Goal: Transaction & Acquisition: Purchase product/service

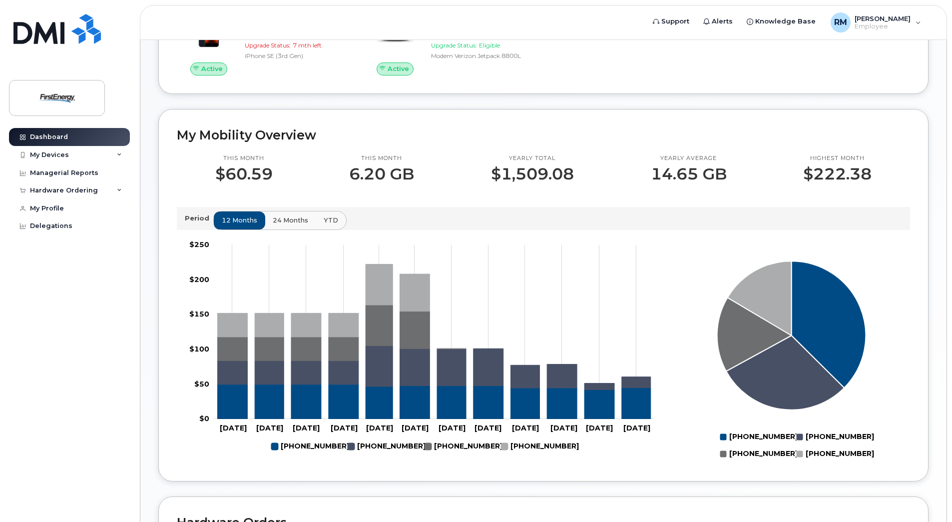
scroll to position [250, 0]
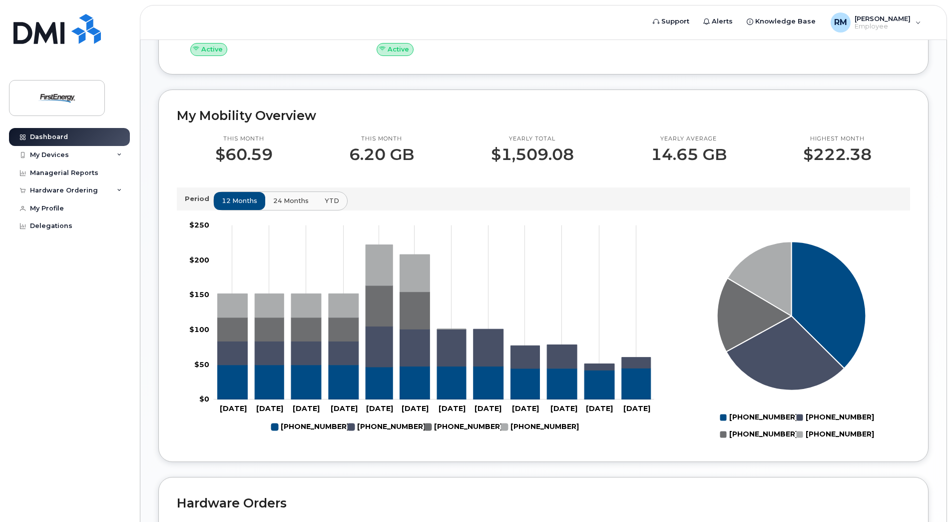
click at [286, 200] on span "24 months" at bounding box center [290, 200] width 35 height 9
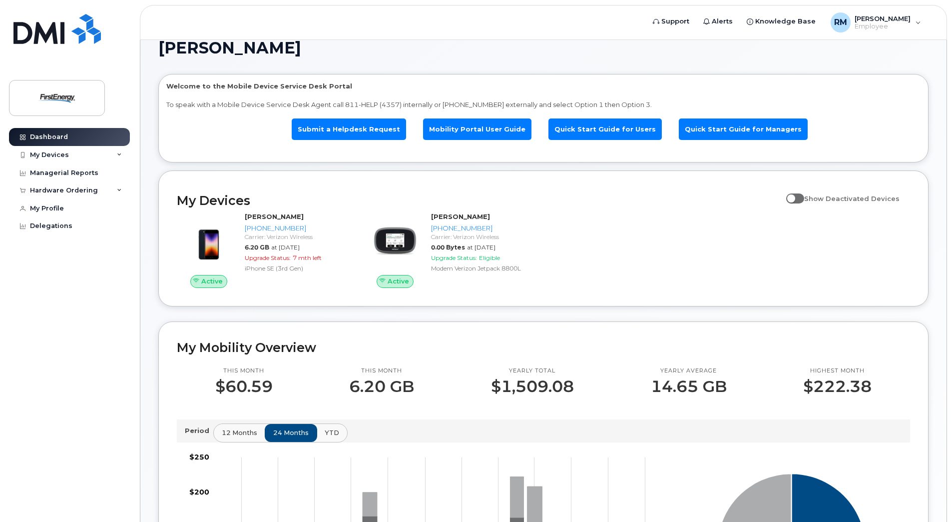
scroll to position [0, 0]
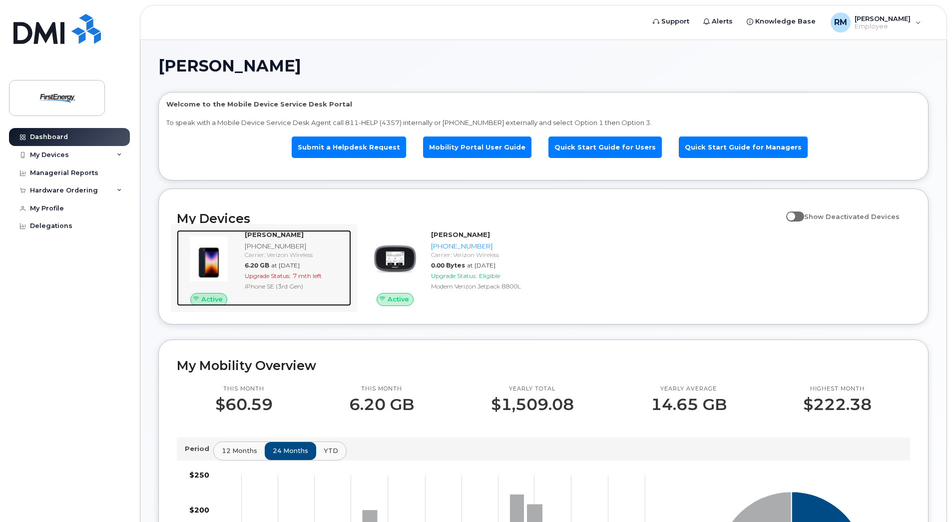
click at [286, 241] on div "[PHONE_NUMBER]" at bounding box center [296, 245] width 102 height 9
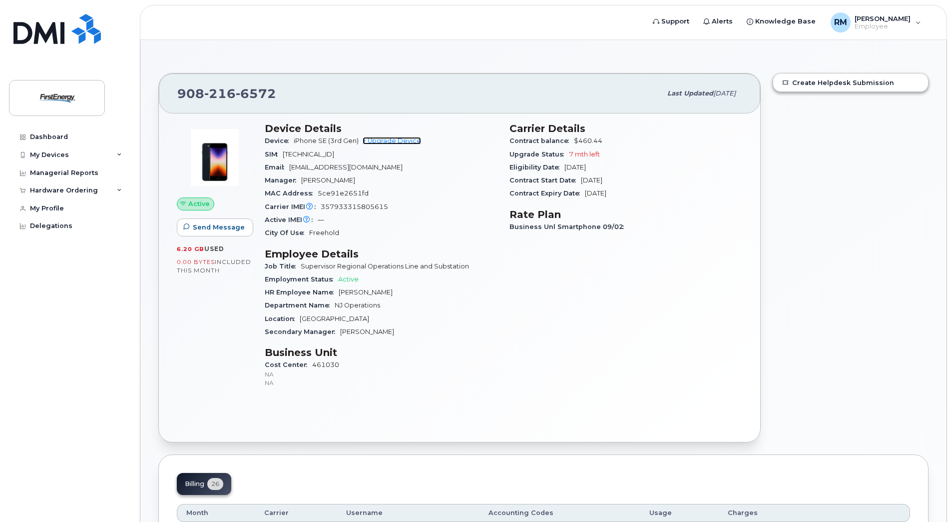
click at [407, 139] on link "+ Upgrade Device" at bounding box center [392, 140] width 58 height 7
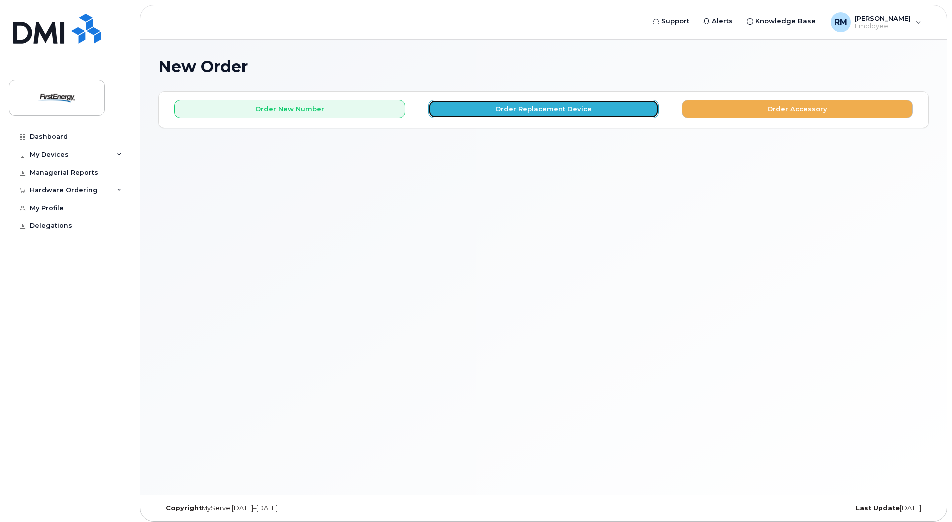
click at [539, 112] on button "Order Replacement Device" at bounding box center [543, 109] width 231 height 18
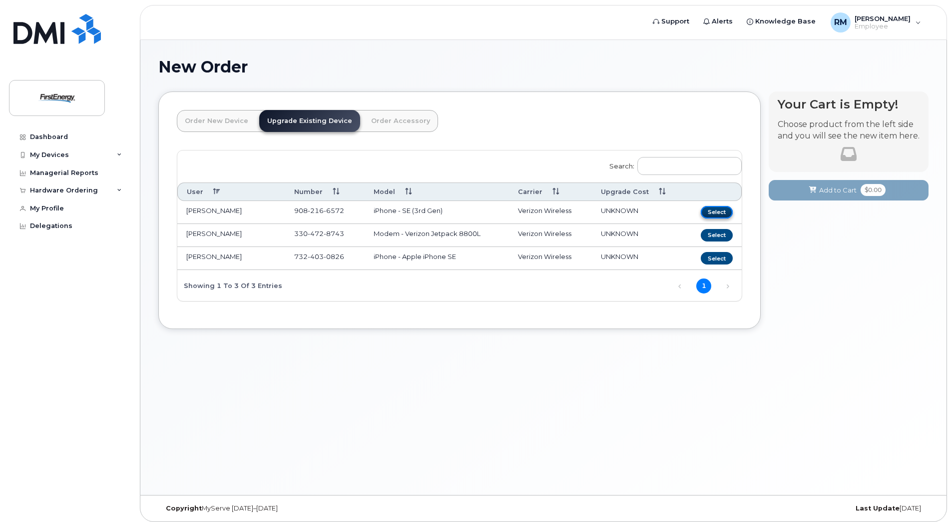
click at [711, 209] on button "Select" at bounding box center [717, 212] width 32 height 12
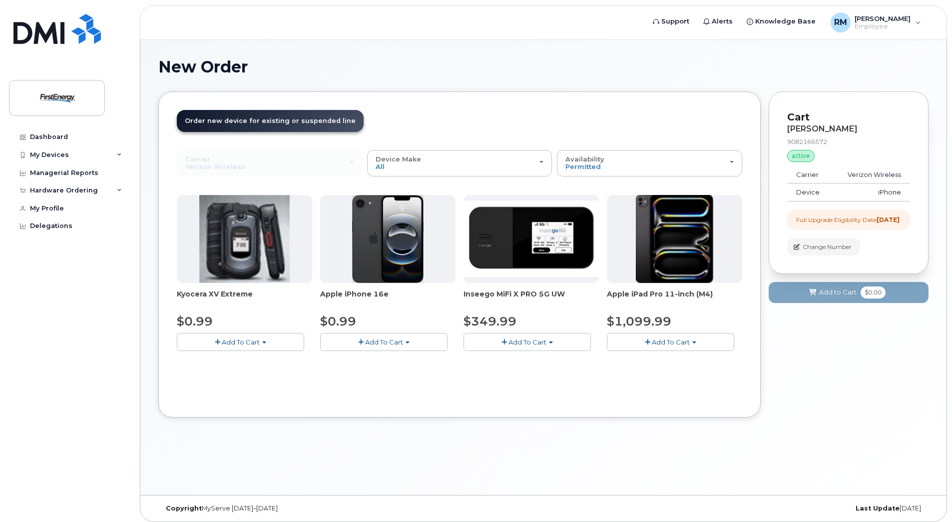
click at [367, 342] on span "Add To Cart" at bounding box center [384, 342] width 38 height 8
click at [406, 342] on span "button" at bounding box center [408, 342] width 4 height 2
click at [408, 340] on button "Add To Cart" at bounding box center [383, 341] width 127 height 17
click at [363, 341] on span "button" at bounding box center [360, 342] width 5 height 6
click at [363, 340] on span "button" at bounding box center [360, 342] width 5 height 6
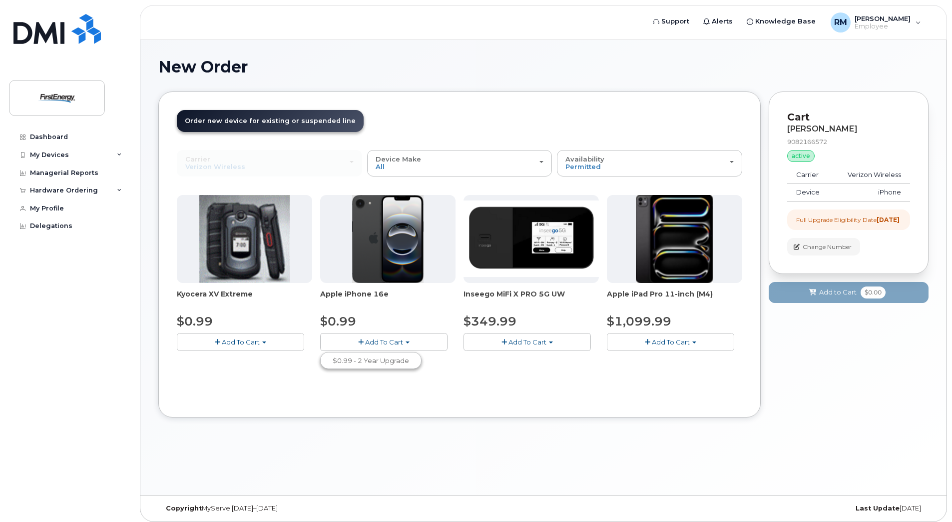
click at [410, 250] on img at bounding box center [388, 239] width 72 height 88
click at [381, 343] on span "Add To Cart" at bounding box center [384, 342] width 38 height 8
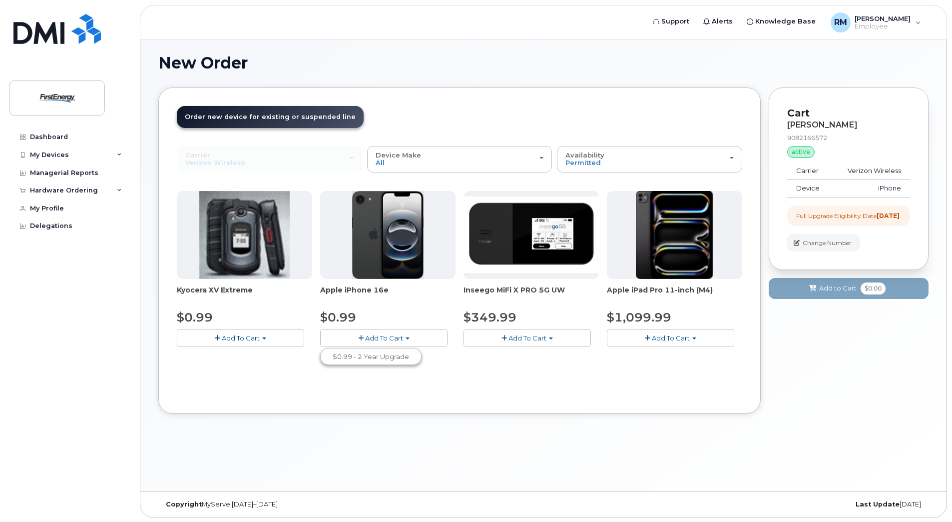
scroll to position [5, 0]
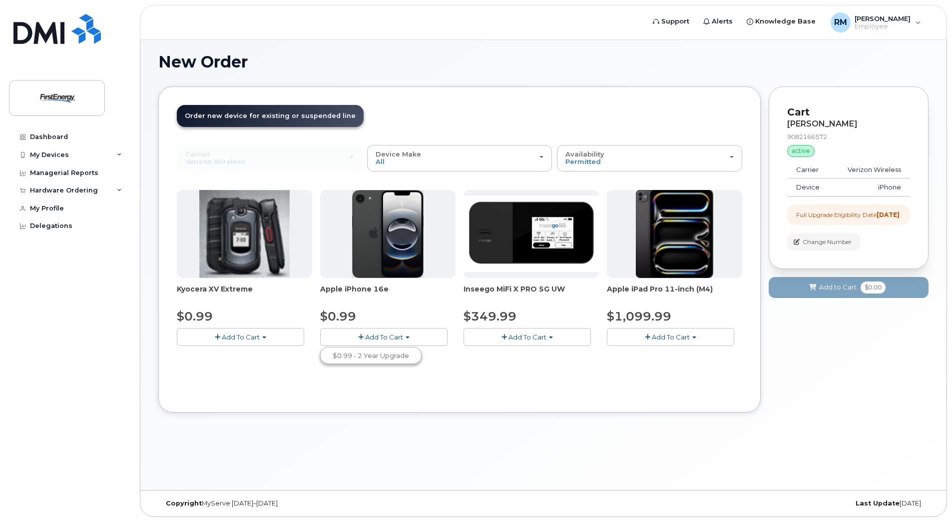
click at [361, 336] on span "button" at bounding box center [360, 337] width 5 height 6
click at [431, 391] on div "Carrier Verizon Wireless AT&T Wireless US Cellular Verizon Wireless AT&T Wirele…" at bounding box center [460, 269] width 566 height 249
click at [388, 223] on img at bounding box center [388, 234] width 72 height 88
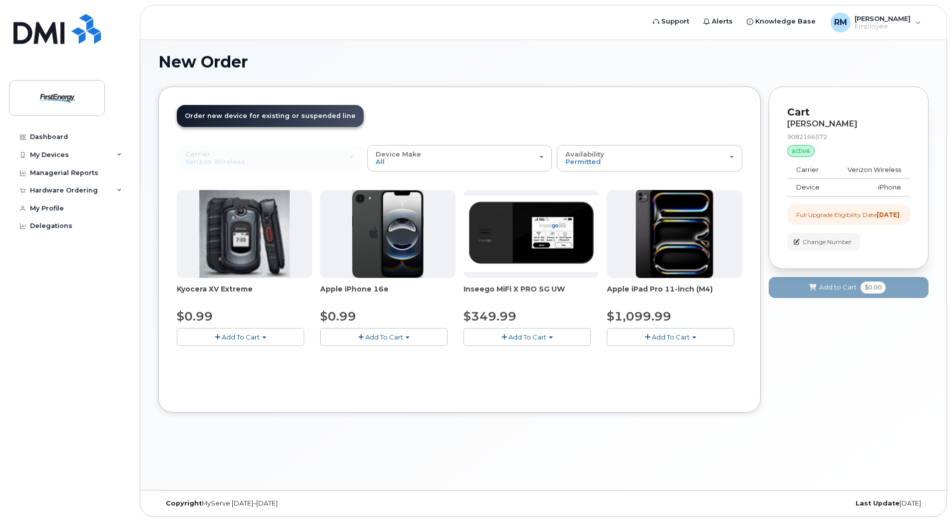
click at [267, 116] on span "Order new device for existing or suspended line" at bounding box center [270, 115] width 171 height 7
drag, startPoint x: 267, startPoint y: 116, endPoint x: 295, endPoint y: 147, distance: 41.7
click at [295, 147] on div "Carrier Verizon Wireless AT&T Wireless US Cellular Verizon Wireless AT&T Wirele…" at bounding box center [269, 158] width 185 height 26
click at [363, 336] on span "button" at bounding box center [360, 337] width 5 height 6
click at [410, 336] on button "Add To Cart" at bounding box center [383, 336] width 127 height 17
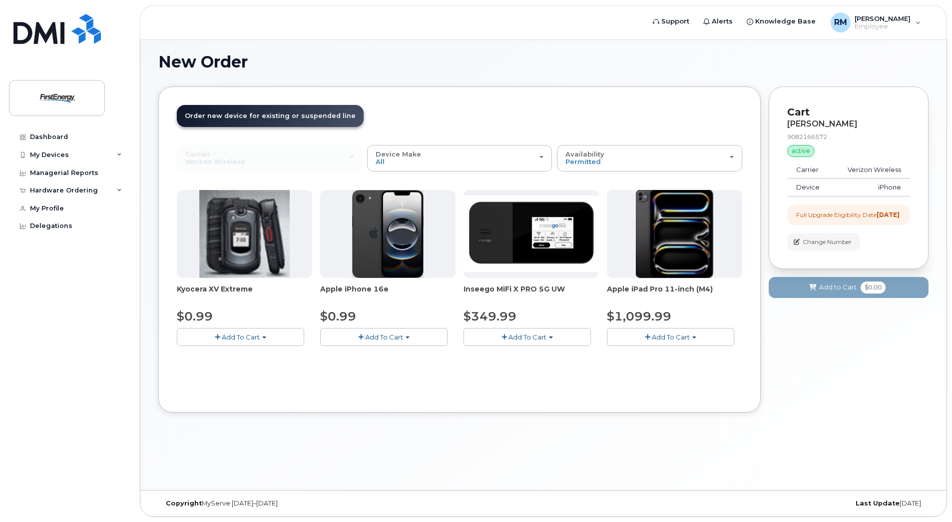
click at [410, 336] on button "Add To Cart" at bounding box center [383, 336] width 127 height 17
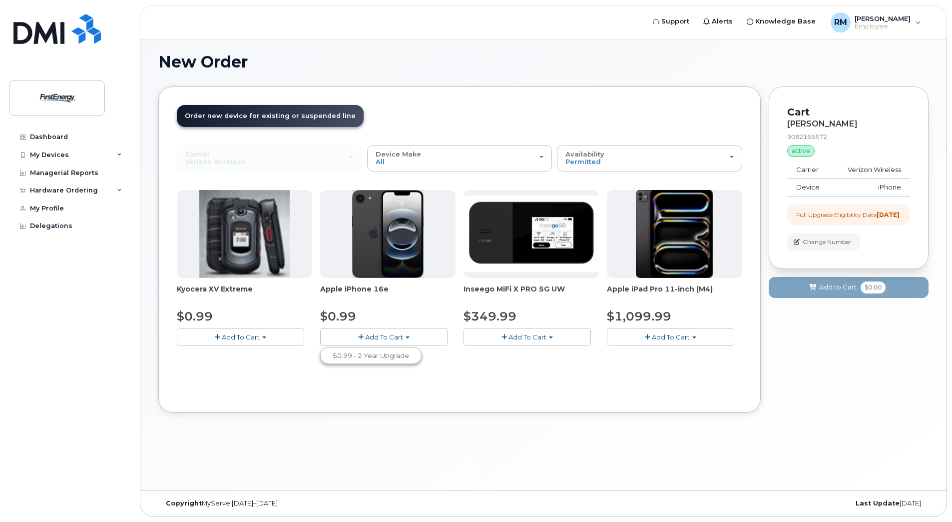
click at [410, 336] on button "Add To Cart" at bounding box center [383, 336] width 127 height 17
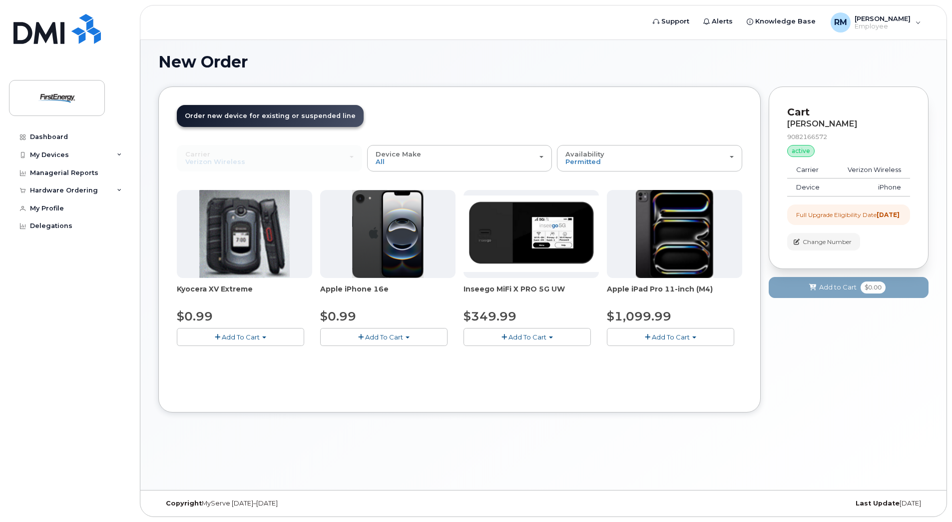
click at [382, 338] on span "Add To Cart" at bounding box center [384, 337] width 38 height 8
drag, startPoint x: 382, startPoint y: 338, endPoint x: 379, endPoint y: 278, distance: 59.5
click at [382, 337] on span "Add To Cart" at bounding box center [384, 337] width 38 height 8
click at [376, 236] on img at bounding box center [388, 234] width 72 height 88
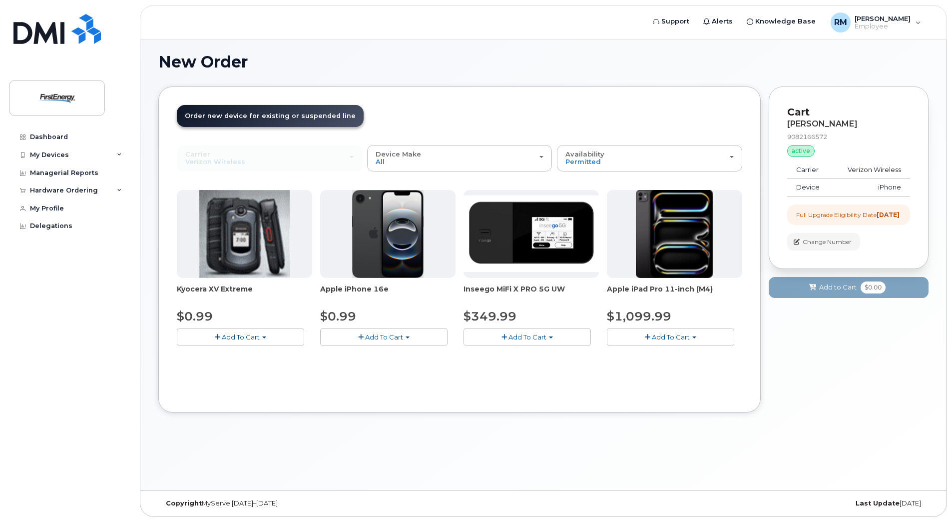
click at [376, 236] on img at bounding box center [388, 234] width 72 height 88
click at [735, 156] on button "Availability Permitted All" at bounding box center [649, 158] width 185 height 26
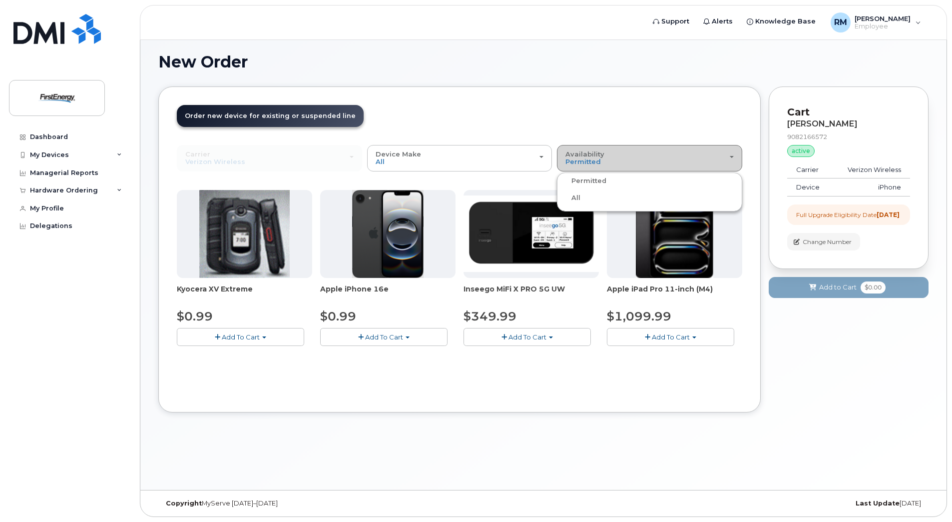
click at [735, 156] on button "Availability Permitted All" at bounding box center [649, 158] width 185 height 26
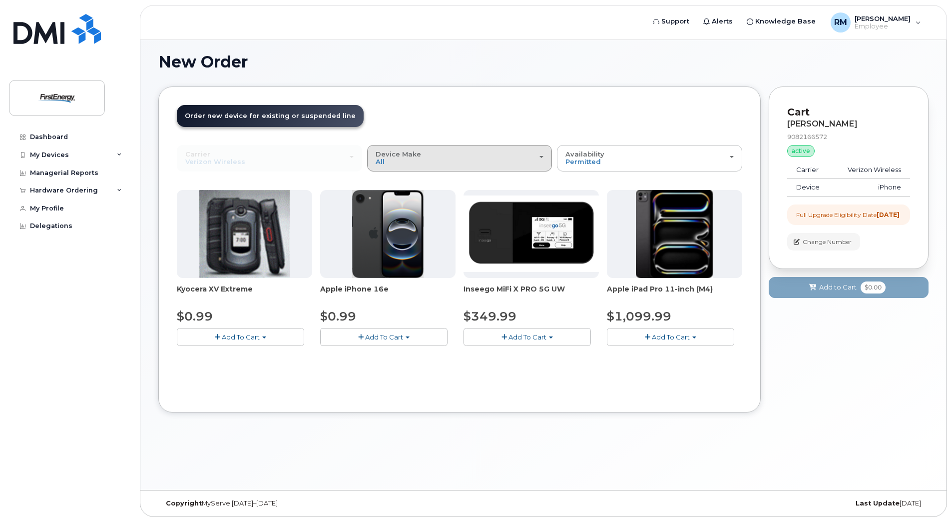
click at [419, 160] on div "Device Make All Cell Phone iPhone Modem Tablet" at bounding box center [460, 157] width 168 height 15
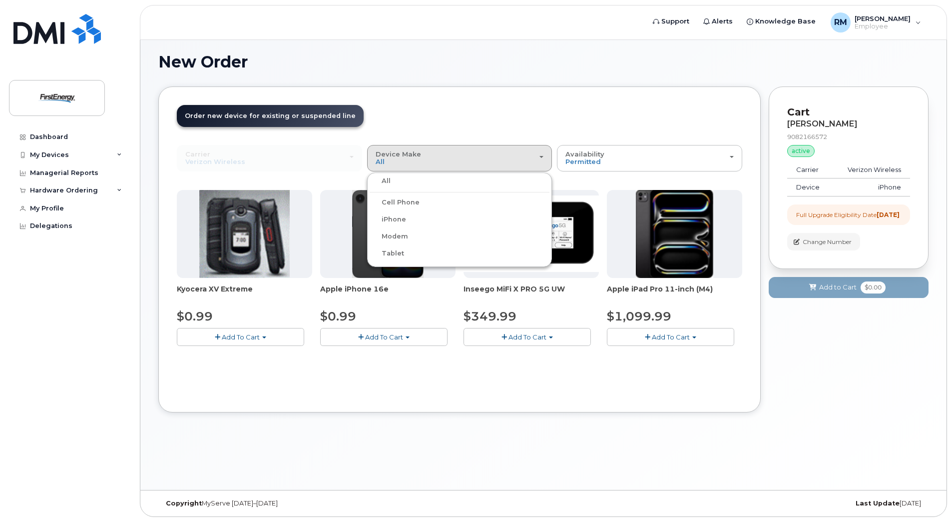
click at [390, 216] on label "iPhone" at bounding box center [388, 219] width 36 height 12
click at [0, 0] on input "iPhone" at bounding box center [0, 0] width 0 height 0
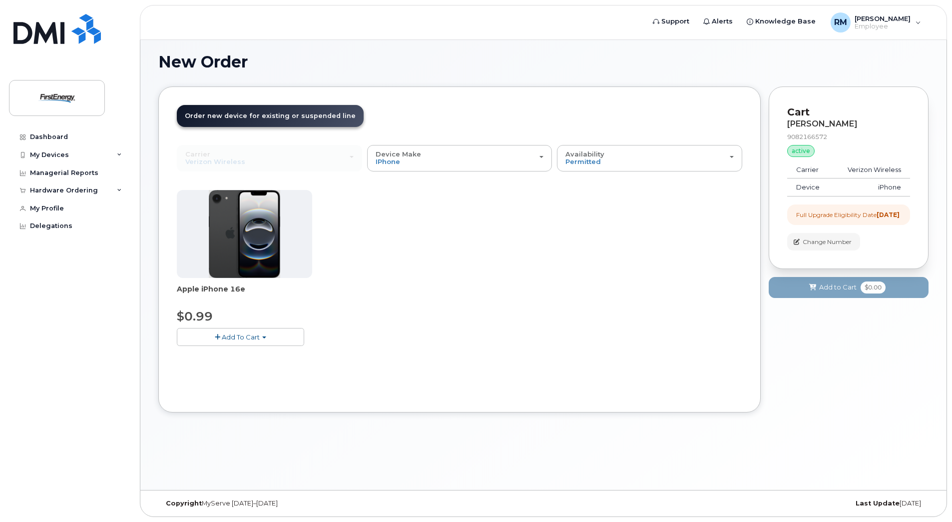
click at [248, 230] on img at bounding box center [245, 234] width 72 height 88
click at [235, 331] on button "Add To Cart" at bounding box center [240, 336] width 127 height 17
click at [227, 357] on link "$0.99 - 2 Year Upgrade" at bounding box center [227, 355] width 96 height 12
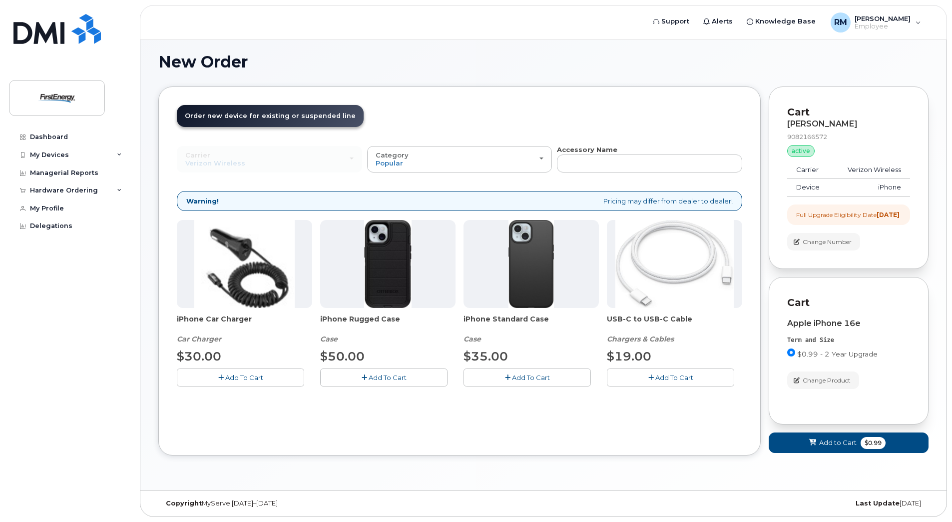
click at [243, 376] on span "Add To Cart" at bounding box center [244, 377] width 38 height 8
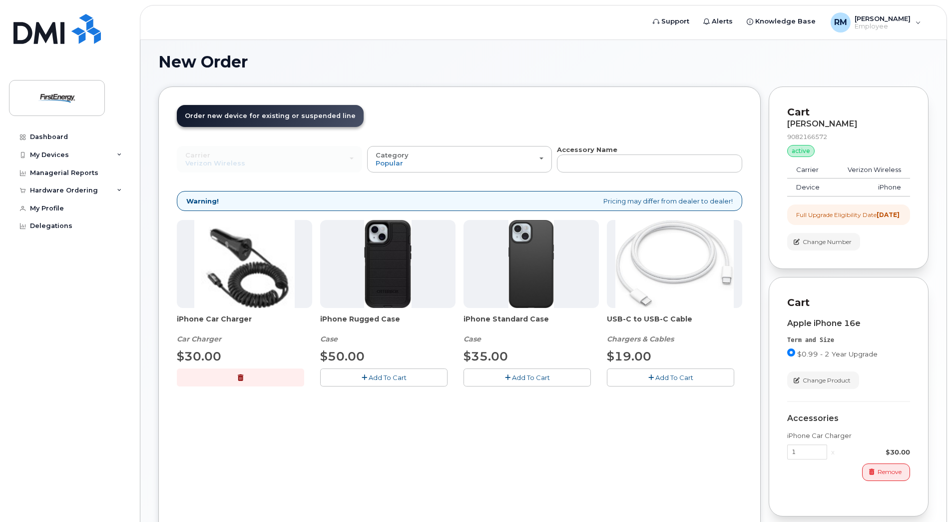
click at [523, 378] on span "Add To Cart" at bounding box center [531, 377] width 38 height 8
click at [682, 376] on span "Add To Cart" at bounding box center [675, 377] width 38 height 8
click at [703, 453] on div "Order New Device Upgrade Existing Device Order Accessory Order new device and n…" at bounding box center [459, 374] width 603 height 576
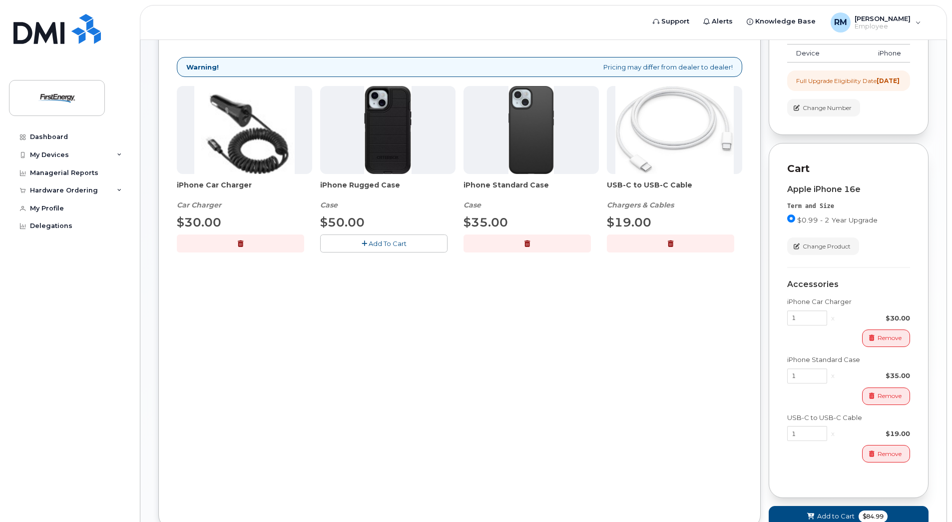
scroll to position [219, 0]
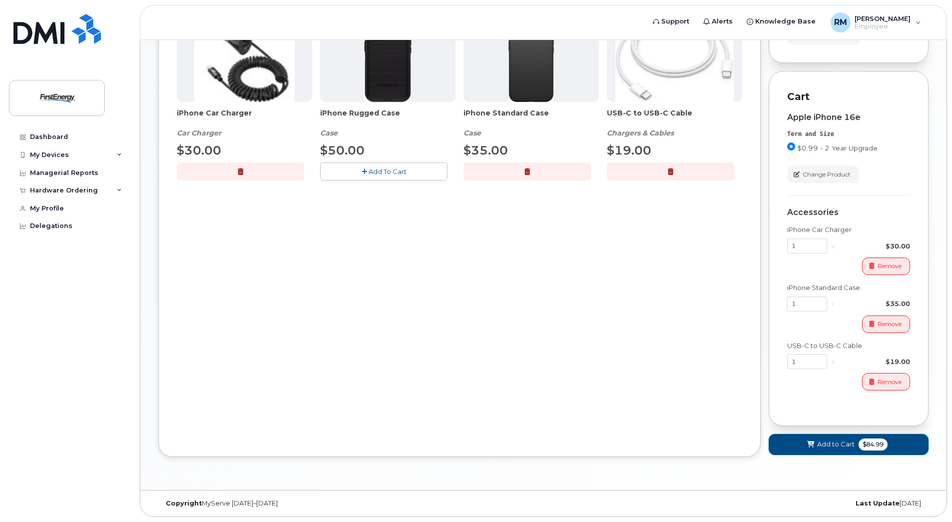
click at [824, 444] on span "Add to Cart" at bounding box center [835, 443] width 37 height 9
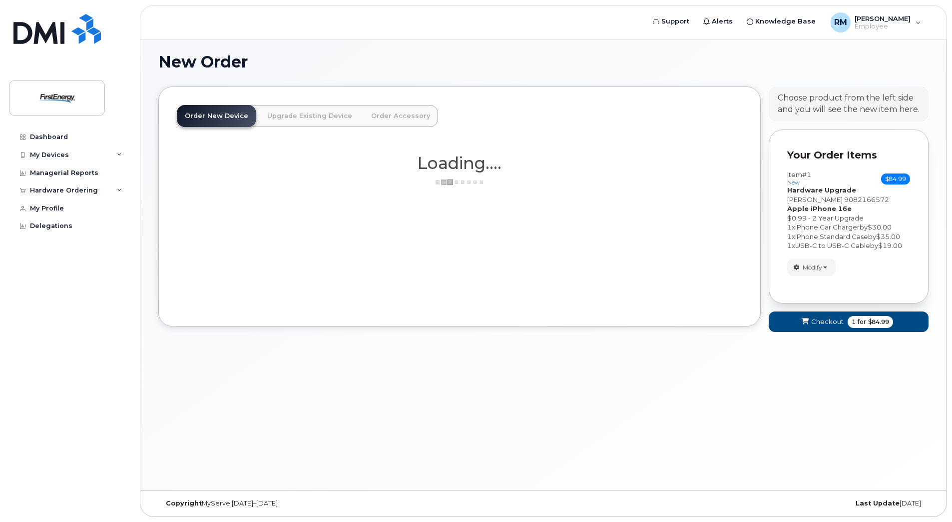
scroll to position [5, 0]
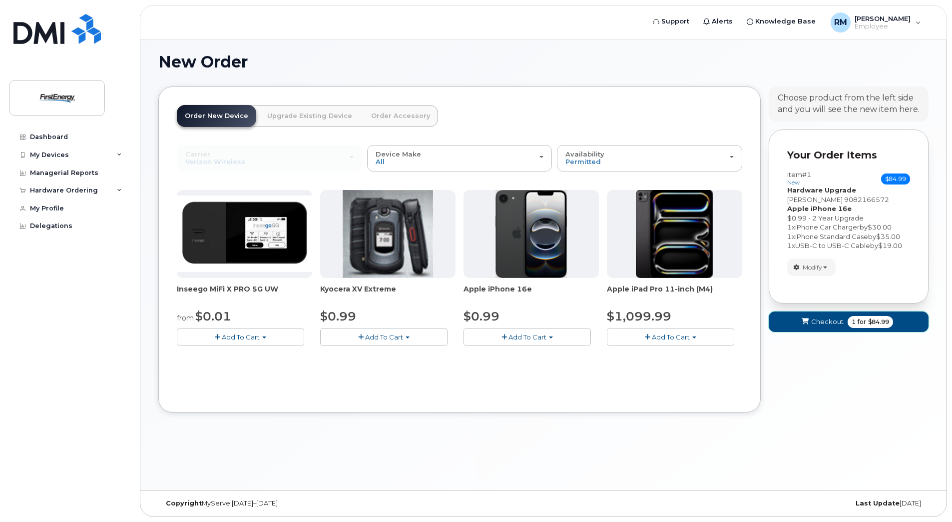
click at [822, 320] on span "Checkout" at bounding box center [827, 321] width 32 height 9
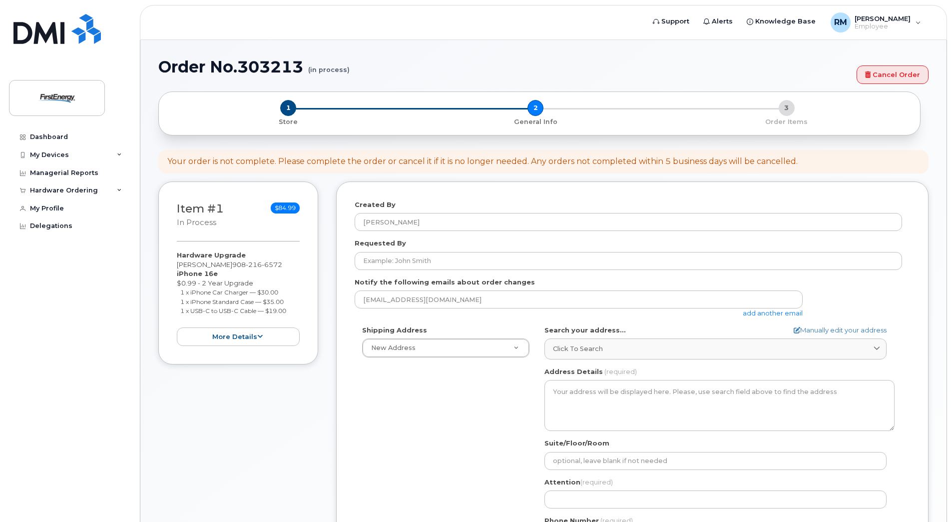
select select
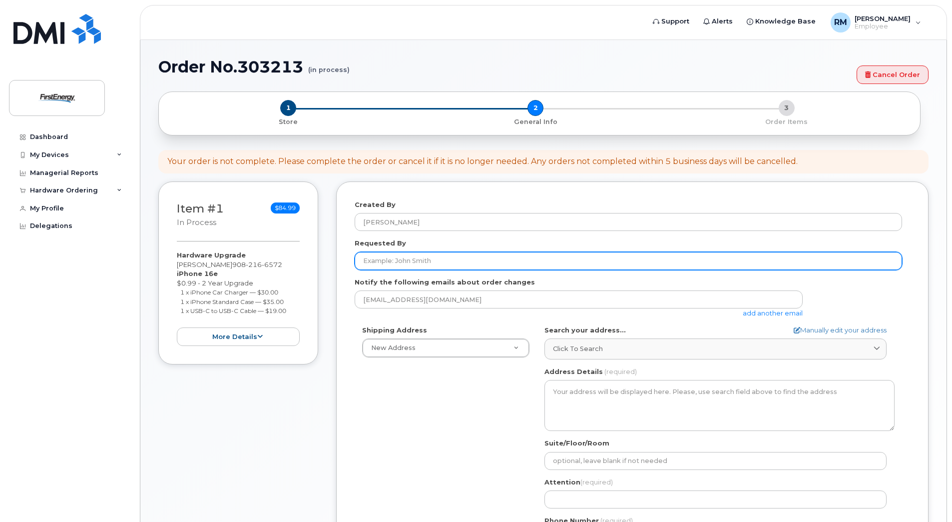
click at [440, 259] on input "Requested By" at bounding box center [629, 261] width 548 height 18
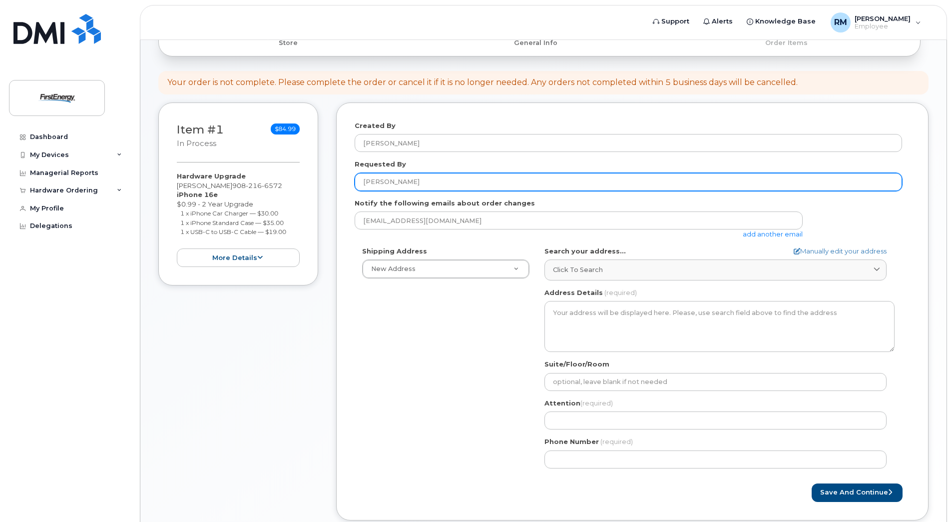
scroll to position [100, 0]
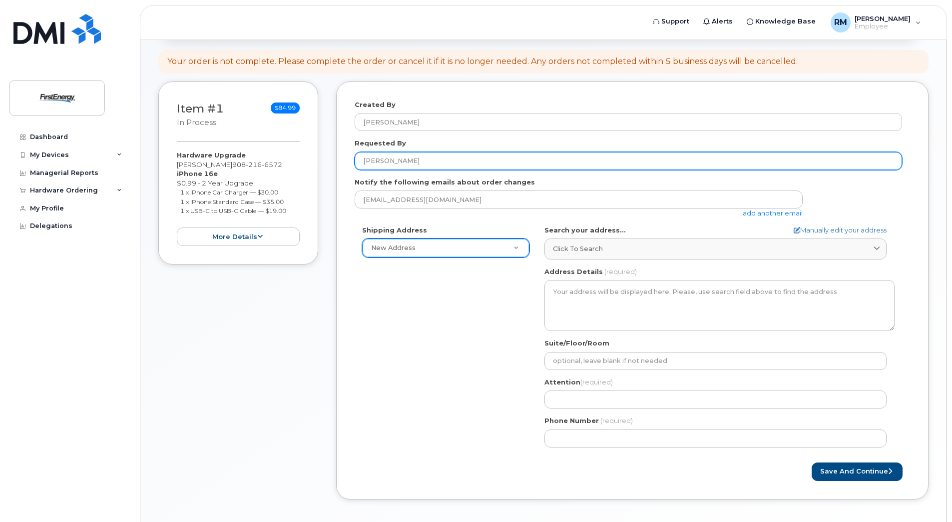
type input "[PERSON_NAME]"
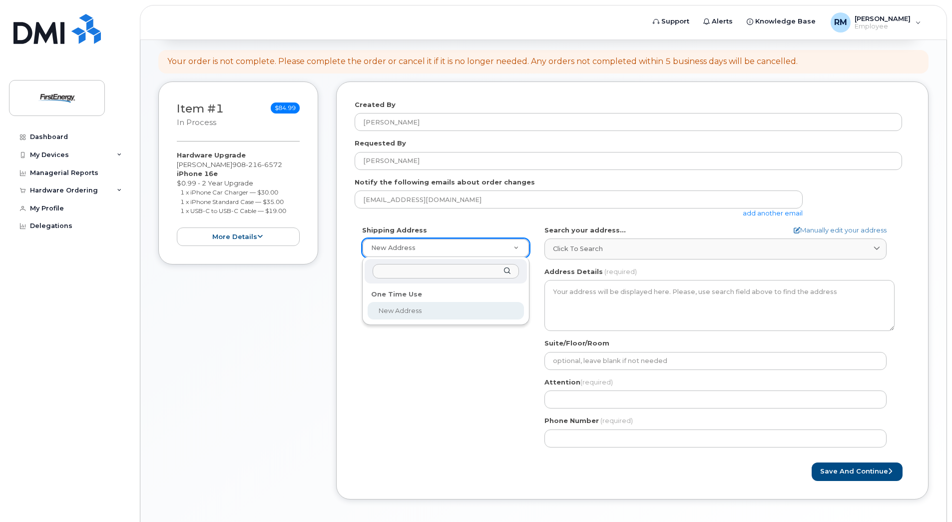
click at [427, 270] on input "text" at bounding box center [446, 271] width 146 height 14
click at [440, 270] on input "1 preventorium rd Farmingdale nj 07727" at bounding box center [446, 271] width 146 height 14
type input "1 preventorium rd Farmingdale nj 07727"
click at [409, 290] on li "No matches found" at bounding box center [446, 290] width 158 height 10
drag, startPoint x: 495, startPoint y: 268, endPoint x: 342, endPoint y: 274, distance: 152.5
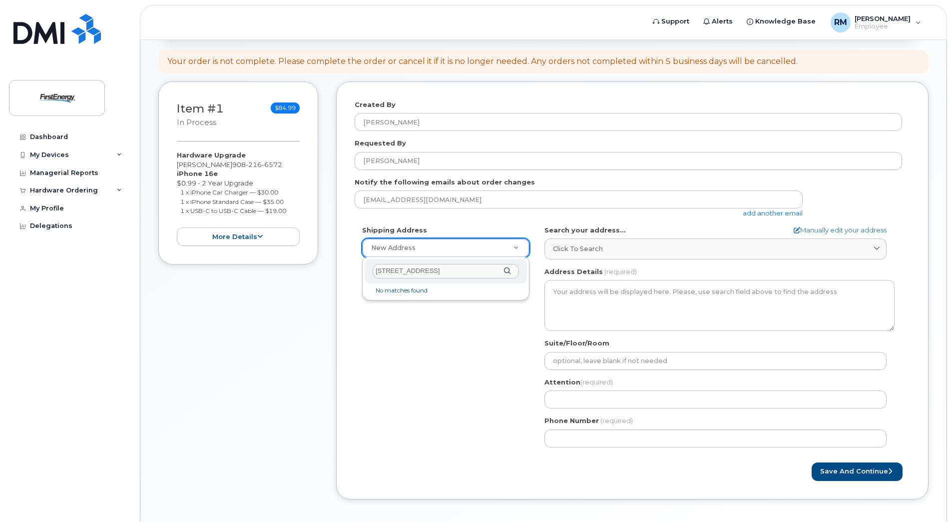
click at [342, 274] on body "Support Alerts Knowledge Base RM Ribas, Michael A Employee English Français Sig…" at bounding box center [476, 232] width 952 height 664
paste input "1 preventorium rd Farmingdale nj 07727"
type input "1 preventorium rd Farmingdale nj 07727"
drag, startPoint x: 495, startPoint y: 270, endPoint x: 361, endPoint y: 271, distance: 134.4
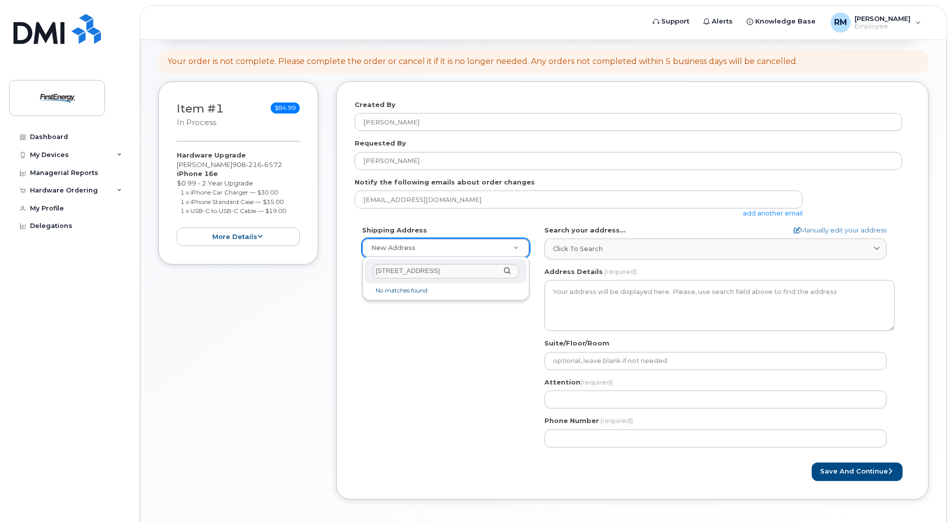
click at [361, 271] on body "Support Alerts Knowledge Base RM Ribas, Michael A Employee English Français Sig…" at bounding box center [476, 232] width 952 height 664
click at [878, 248] on icon at bounding box center [877, 249] width 6 height 6
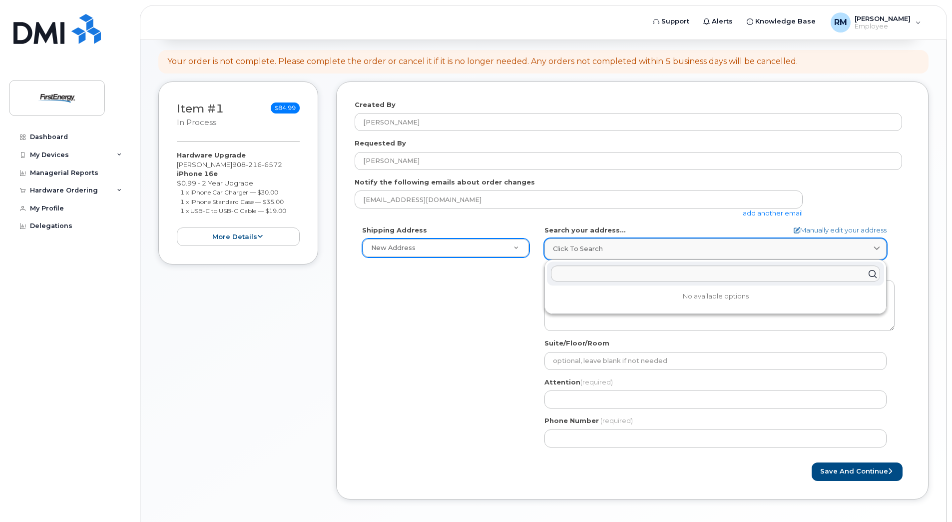
click at [711, 249] on div "Click to search" at bounding box center [715, 248] width 325 height 9
click at [707, 276] on input "text" at bounding box center [715, 274] width 329 height 16
paste input "1 preventorium rd Farmingdale nj 07727"
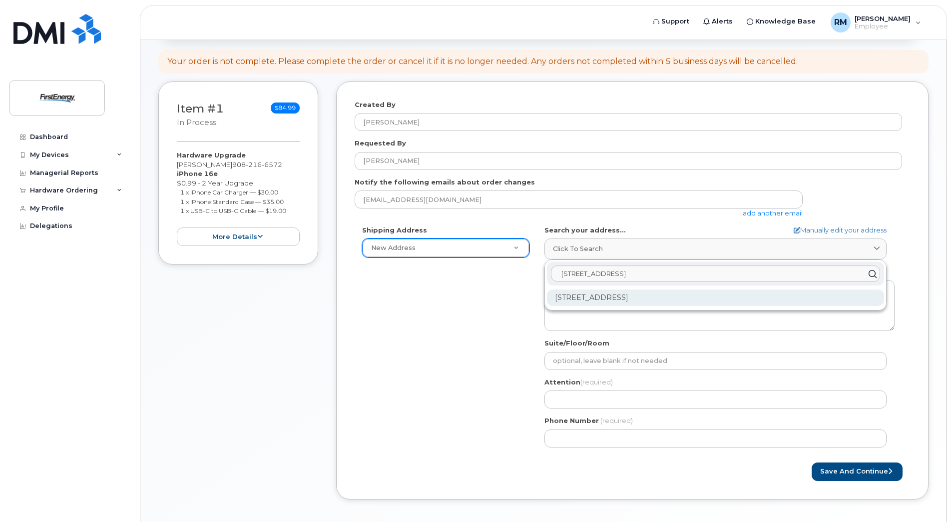
type input "1 preventorium rd Farmingdale nj 07727"
click at [720, 299] on div "1 Preventorium Rd Farmingdale NJ 07727-3794" at bounding box center [715, 297] width 337 height 16
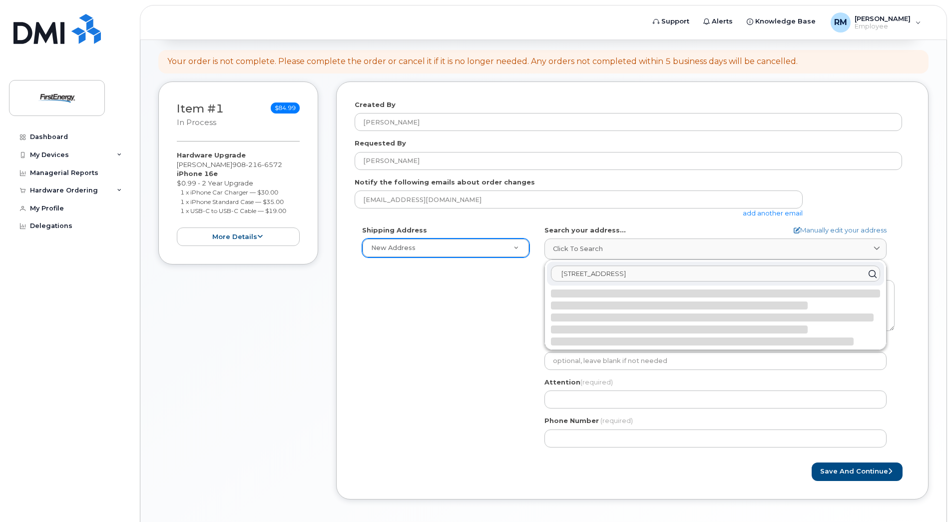
select select
type textarea "1 Preventorium Rd FARMINGDALE NJ 07727-3794 UNITED STATES"
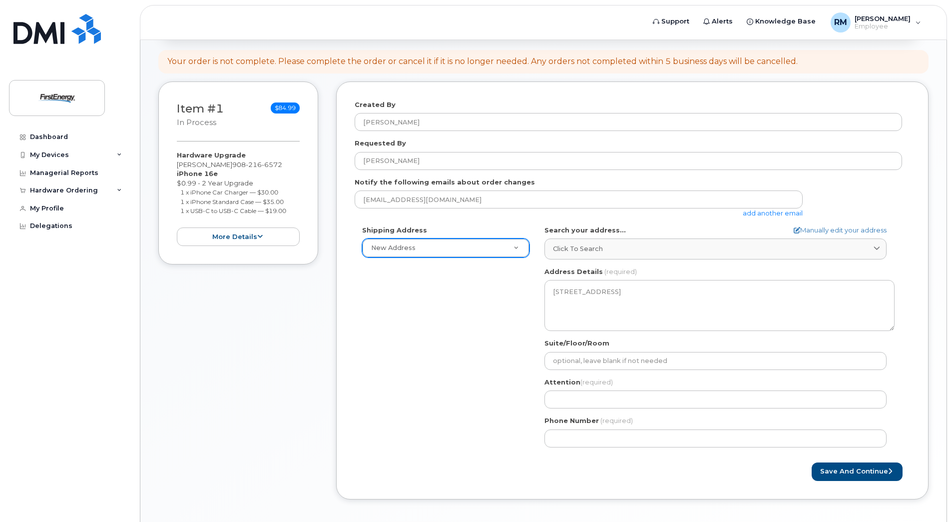
scroll to position [142, 0]
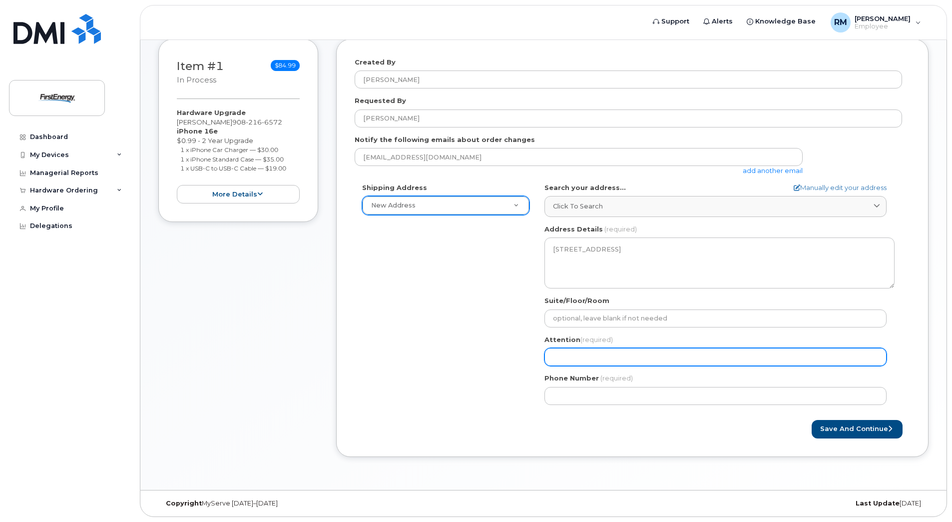
click at [597, 355] on input "Attention (required)" at bounding box center [716, 357] width 342 height 18
select select
type input "M"
select select
type input "Mi"
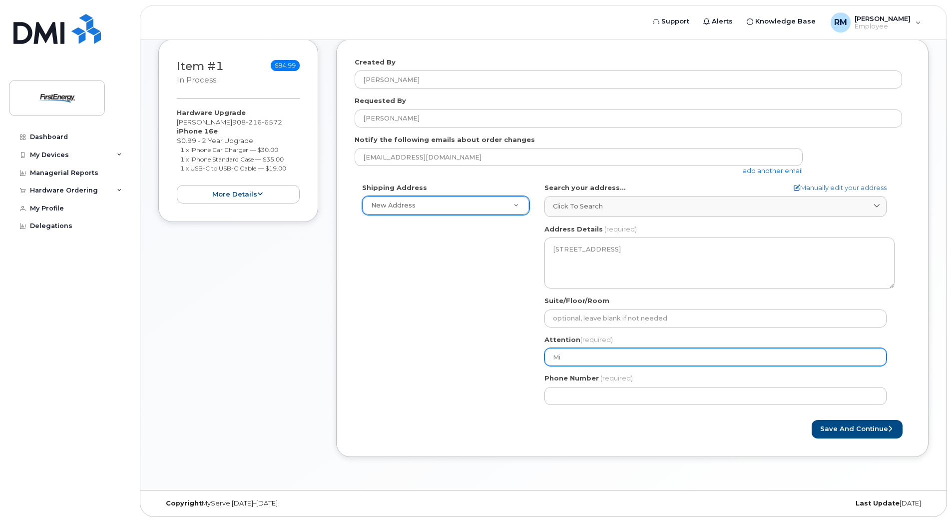
select select
type input "Mic"
select select
type input "Mich"
select select
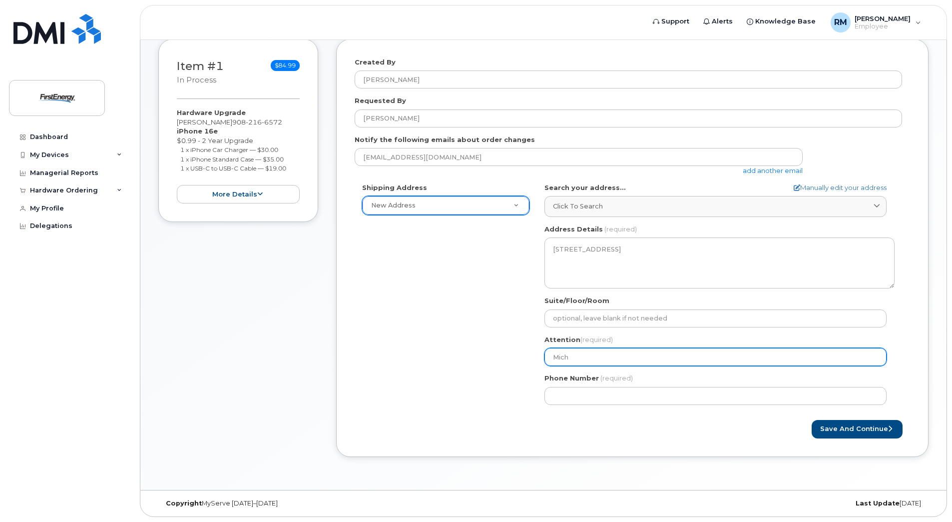
type input "Micha"
select select
type input "Michae"
select select
type input "Michael"
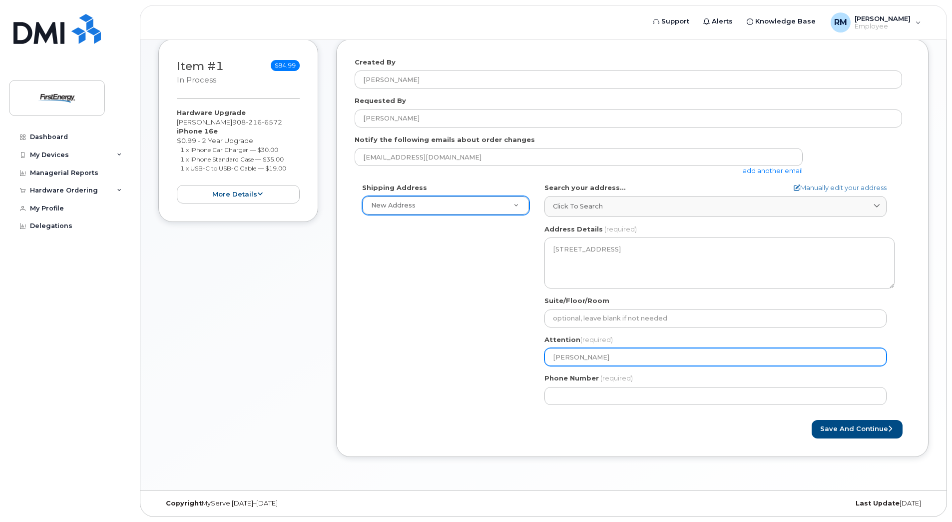
select select
type input "Michael R"
select select
type input "Michael Ri"
select select
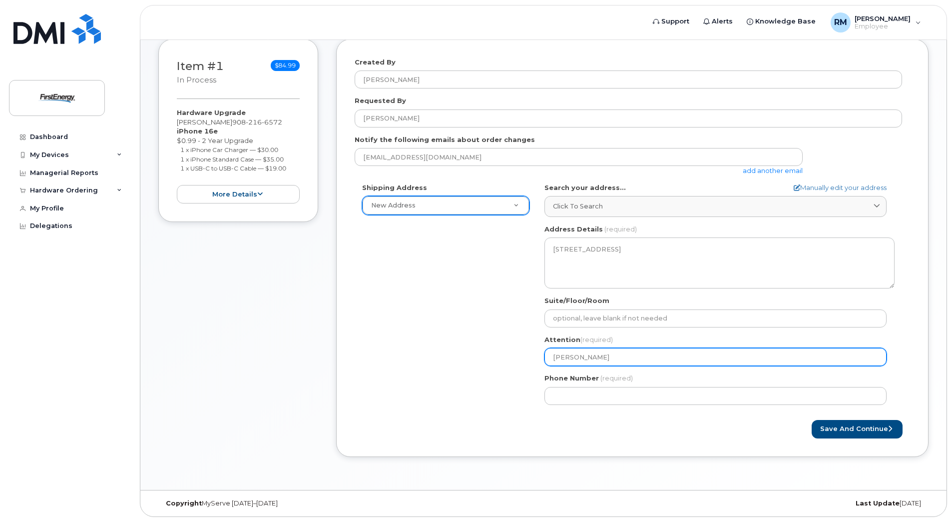
type input "Michael Rib"
select select
type input "Michael Riba"
select select
type input "Michael Ribas"
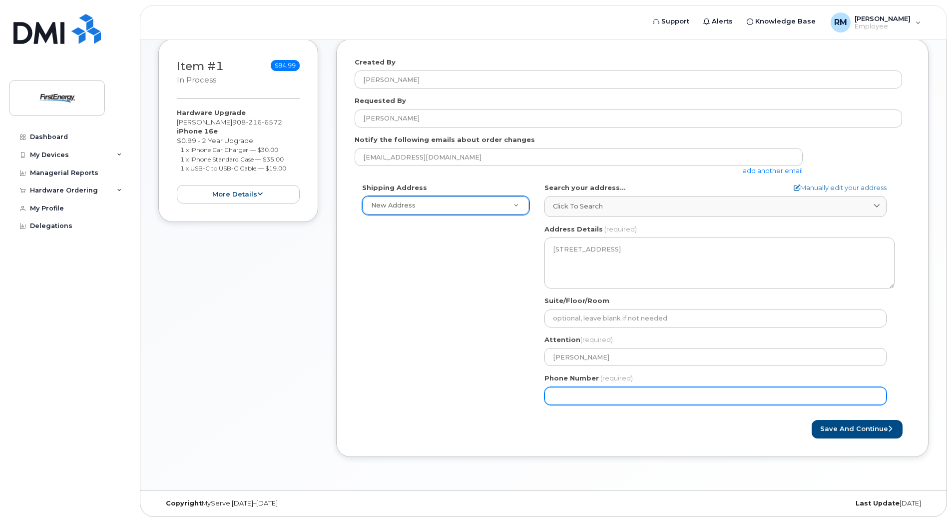
click at [586, 398] on input "Phone Number" at bounding box center [716, 396] width 342 height 18
type input "908"
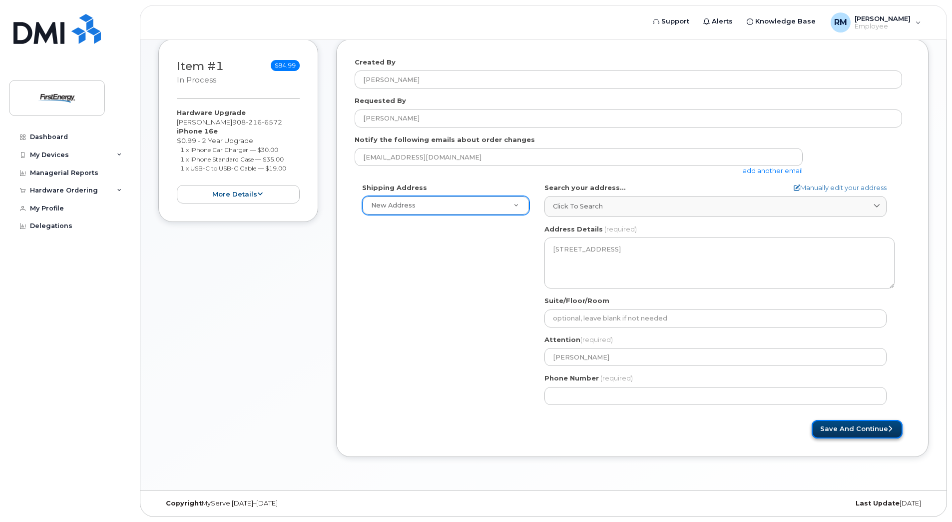
click at [865, 431] on button "Save and Continue" at bounding box center [857, 429] width 91 height 18
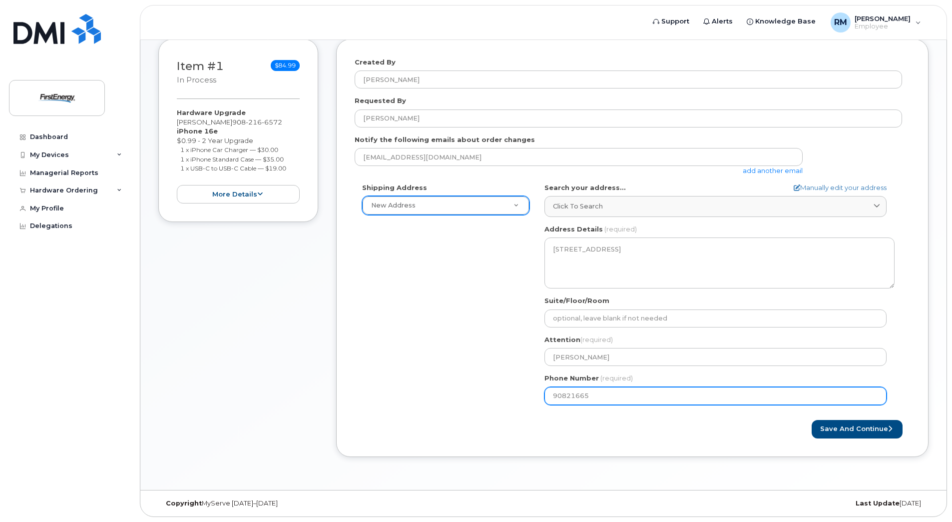
type input "908216657"
select select
type input "9082166572"
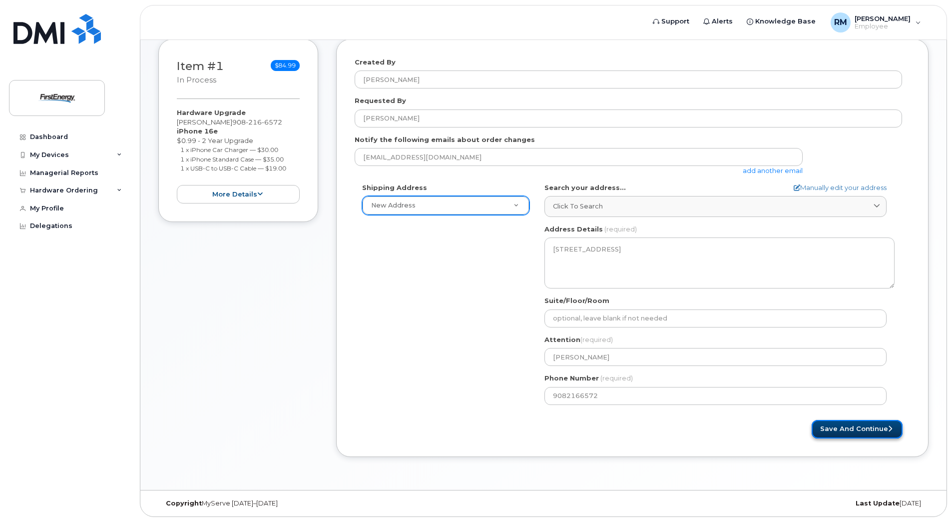
click at [854, 431] on button "Save and Continue" at bounding box center [857, 429] width 91 height 18
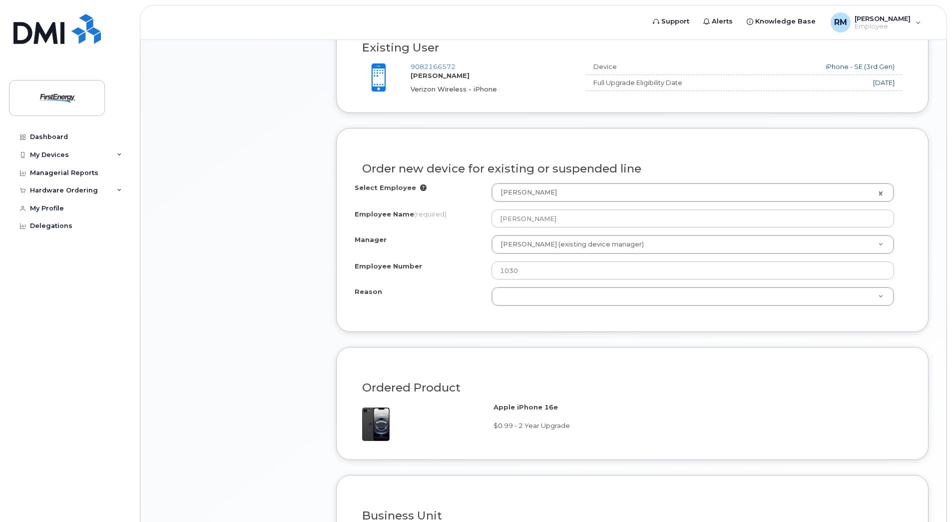
scroll to position [397, 0]
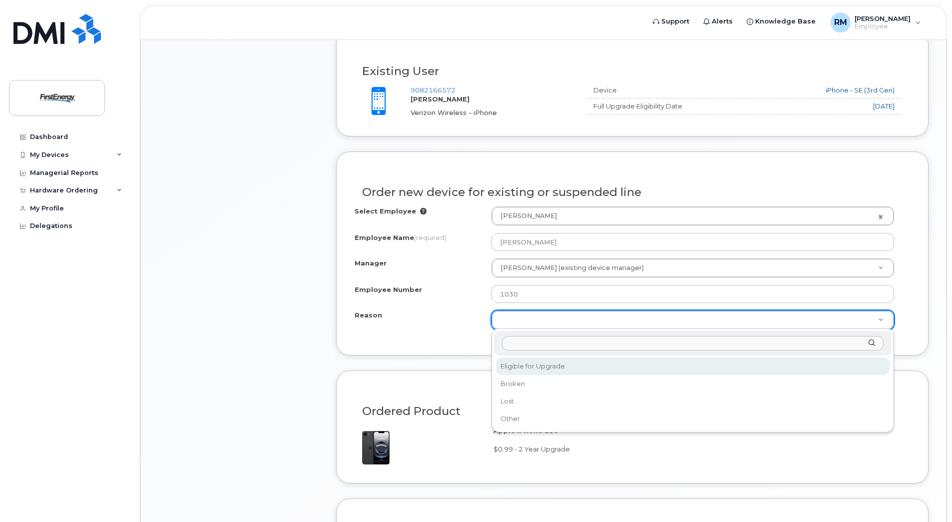
select select "eligible_for_upgrade"
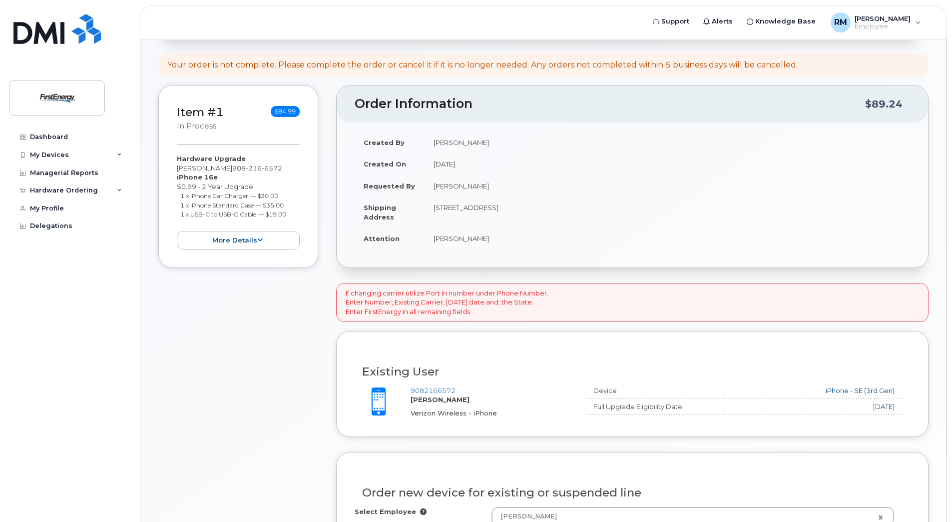
scroll to position [100, 0]
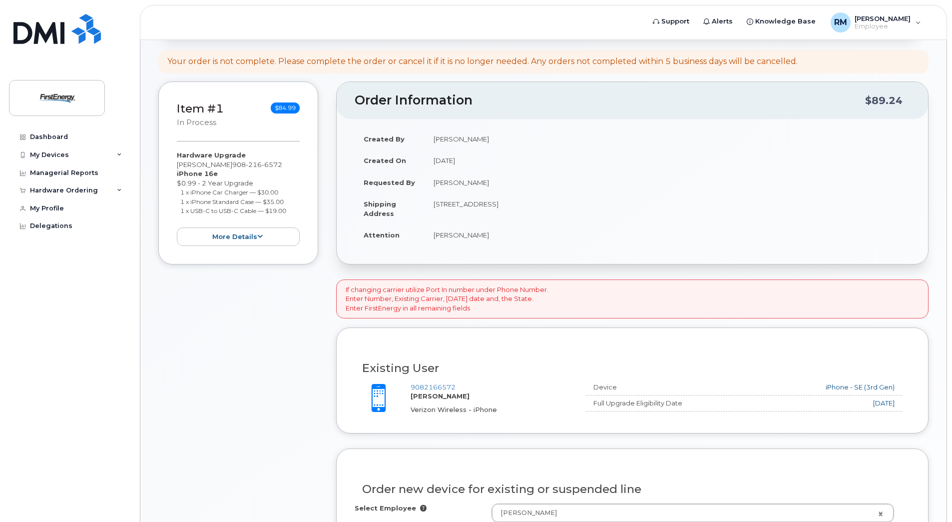
click at [471, 298] on p "If changing carrier utilize Port In number under Phone Number. Enter Number, Ex…" at bounding box center [447, 299] width 203 height 28
click at [260, 236] on icon at bounding box center [259, 236] width 5 height 6
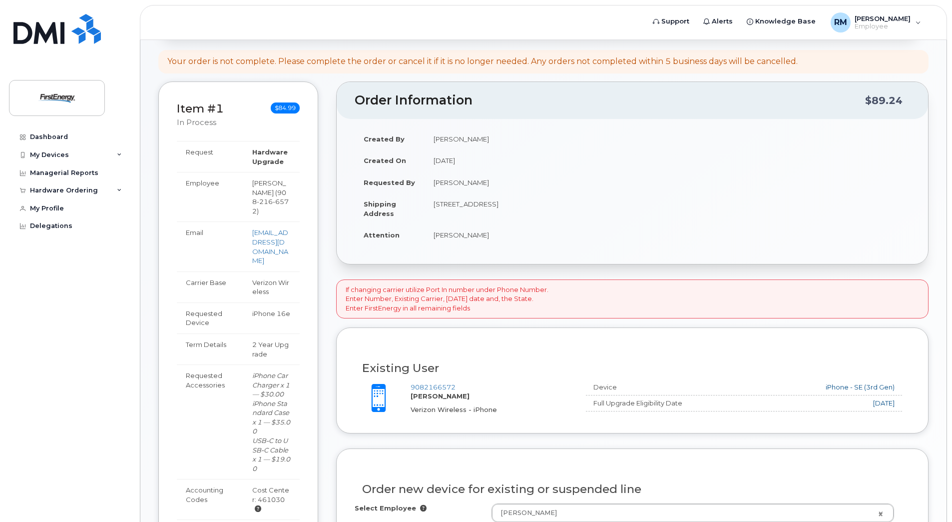
click at [710, 271] on div "Order Information $89.24 Created By Ribas, Michael A Created On October 14, 202…" at bounding box center [632, 499] width 593 height 837
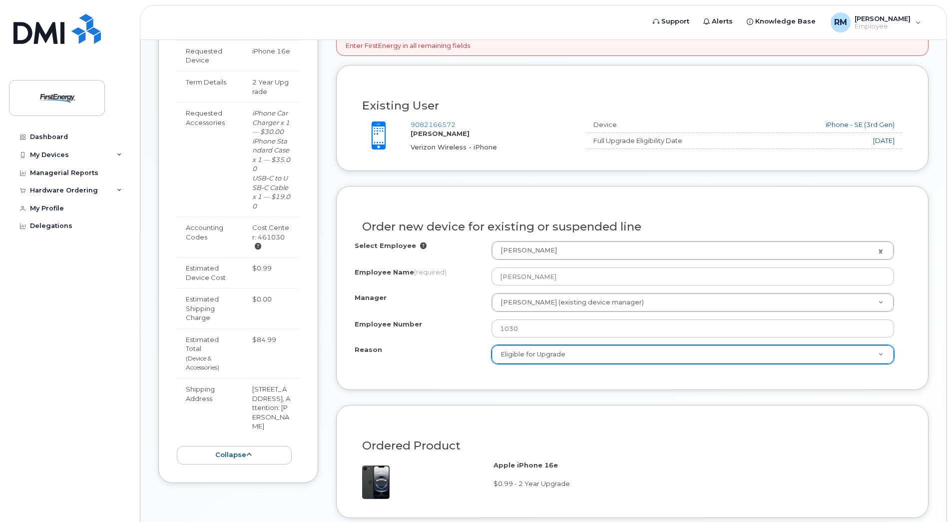
scroll to position [400, 0]
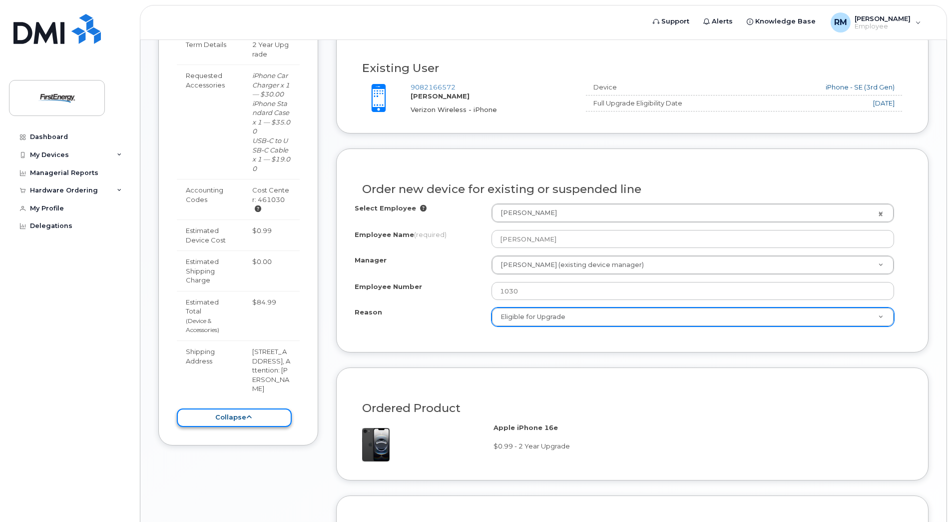
click at [250, 414] on icon at bounding box center [248, 417] width 5 height 6
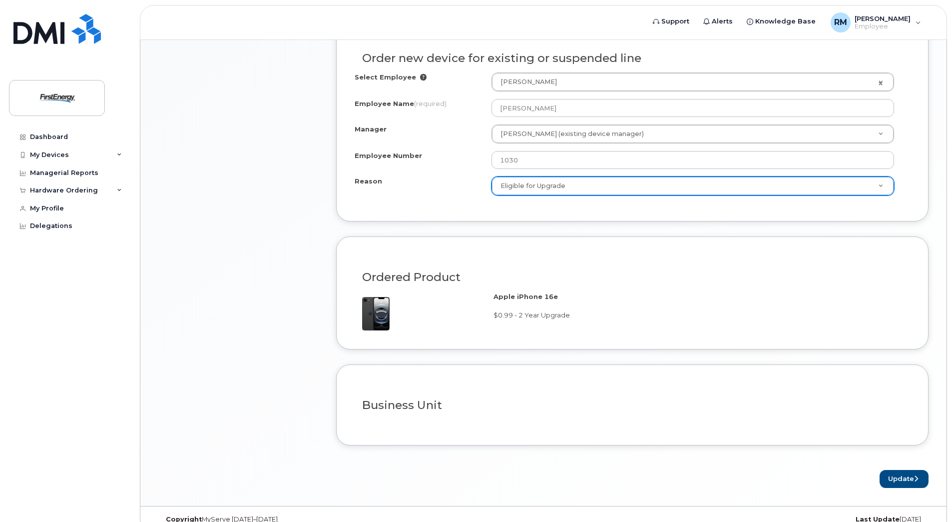
scroll to position [547, 0]
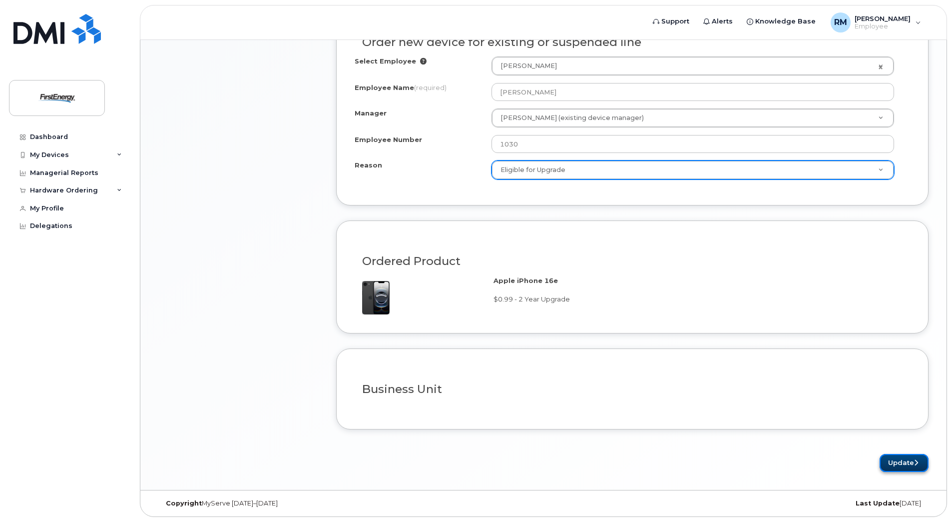
click at [904, 457] on button "Update" at bounding box center [904, 463] width 49 height 18
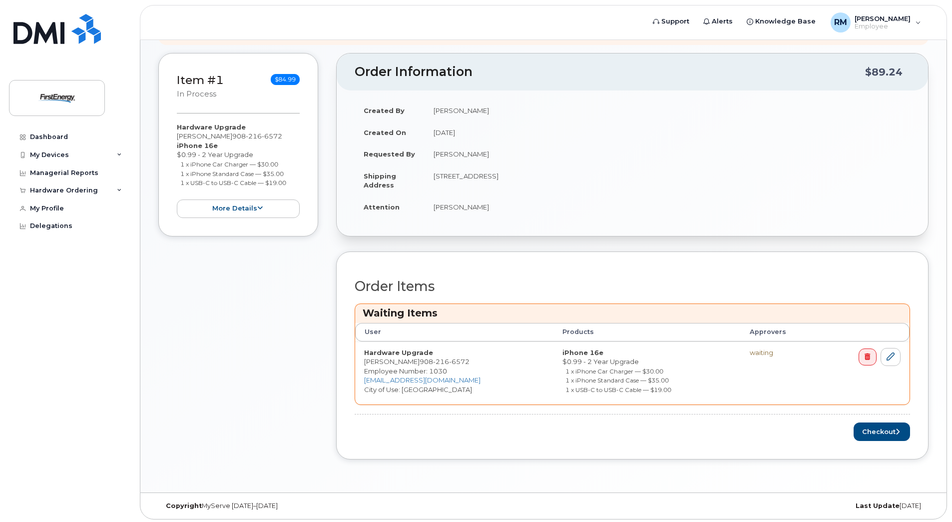
scroll to position [173, 0]
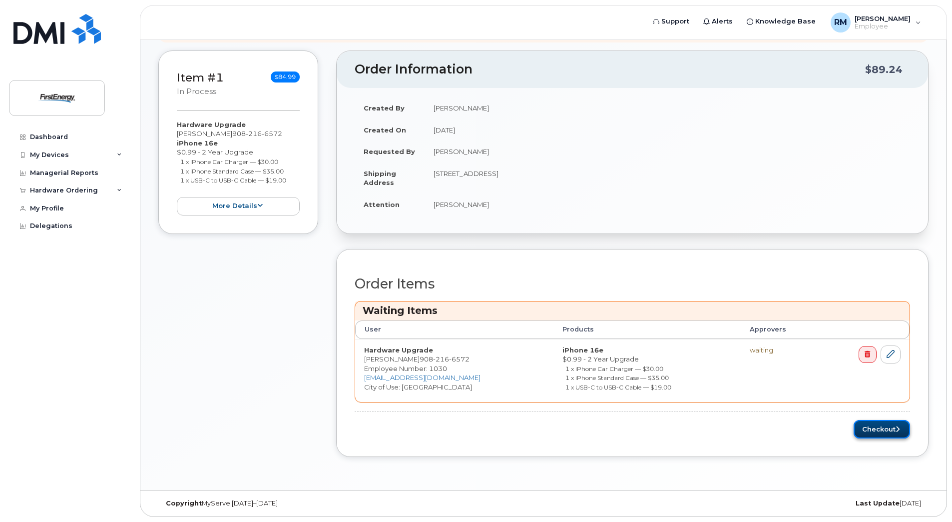
click at [883, 429] on button "Checkout" at bounding box center [882, 429] width 56 height 18
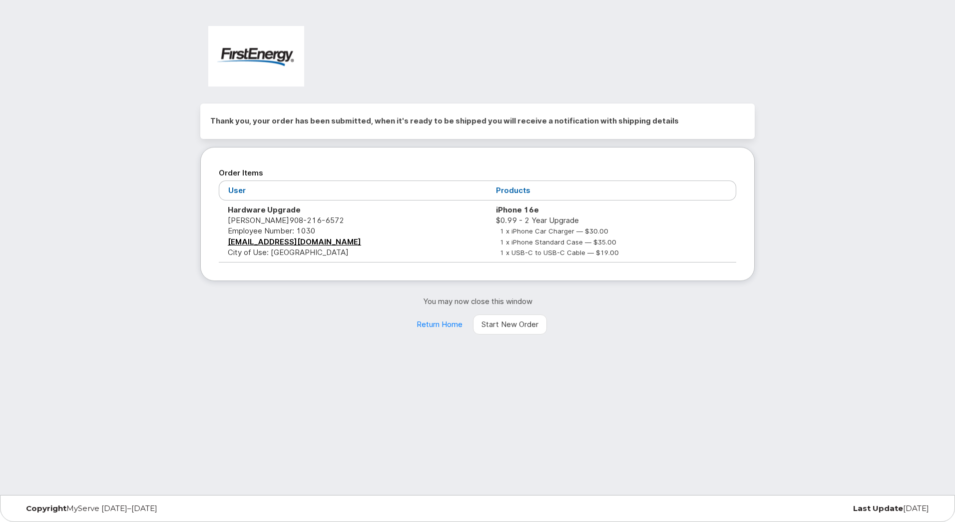
click at [880, 429] on div "Thank you, your order has been submitted, when it's ready to be shipped you wil…" at bounding box center [477, 247] width 955 height 495
